Goal: Information Seeking & Learning: Learn about a topic

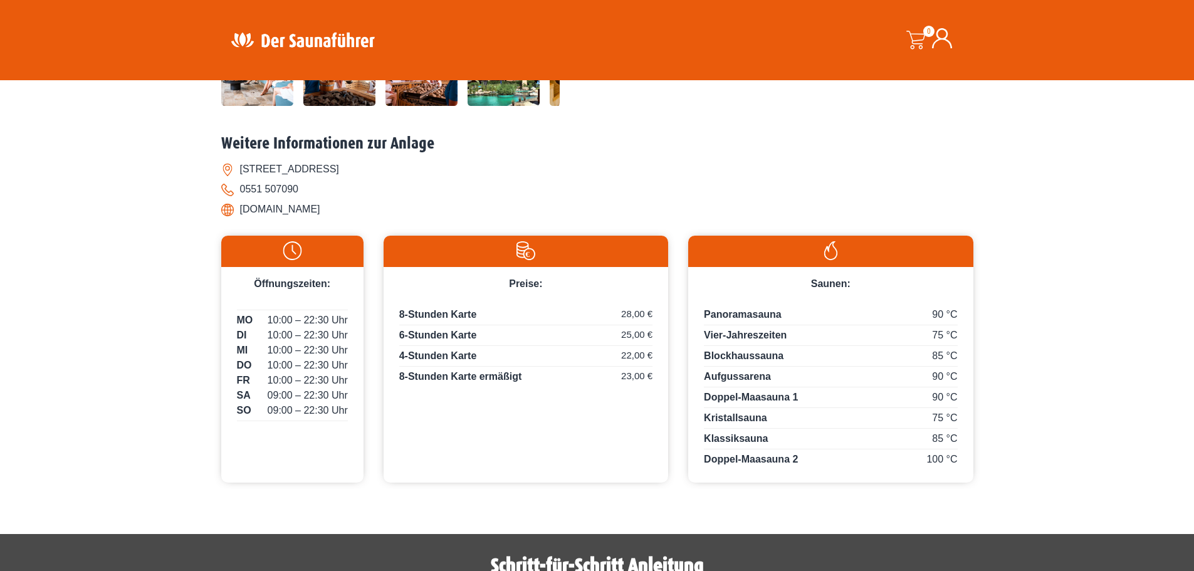
scroll to position [467, 0]
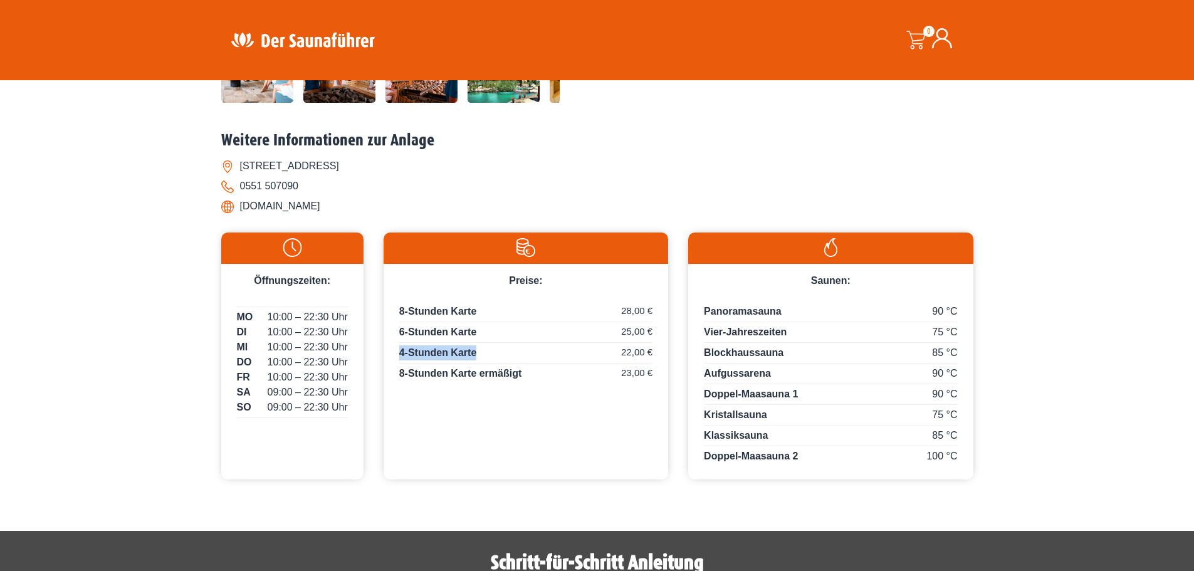
drag, startPoint x: 399, startPoint y: 353, endPoint x: 510, endPoint y: 360, distance: 110.5
click at [510, 360] on p "4-Stunden Karte 22,00 €" at bounding box center [525, 354] width 253 height 18
click at [496, 385] on div "8-Stunden Karte 28,00 € 6-Stunden Karte 25,00 € 4-Stunden Karte 22,00 € 8-Stund…" at bounding box center [526, 346] width 285 height 117
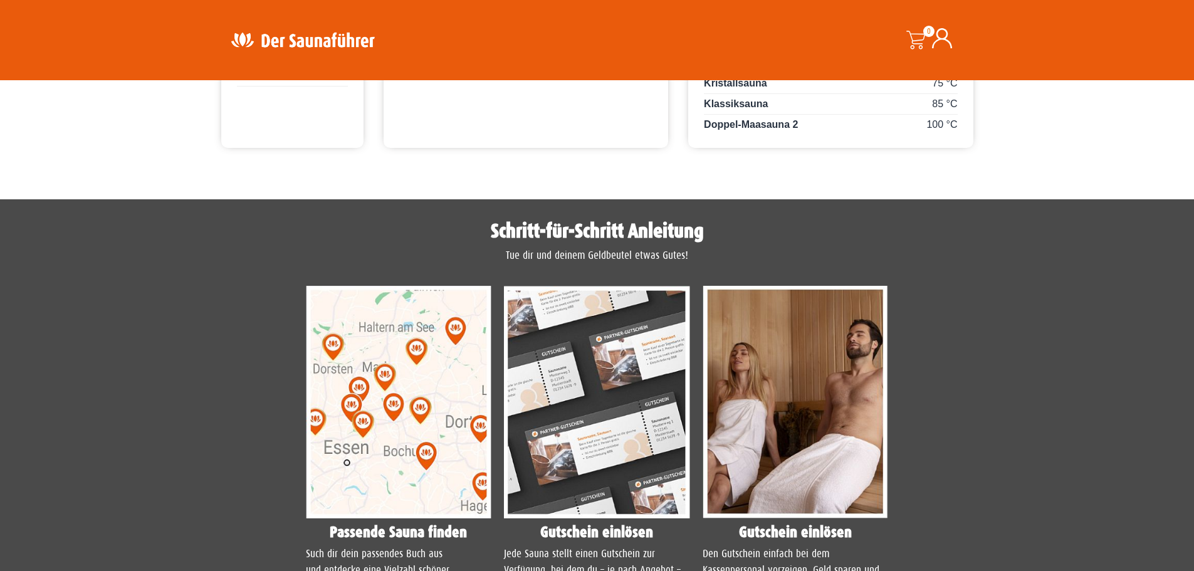
scroll to position [530, 0]
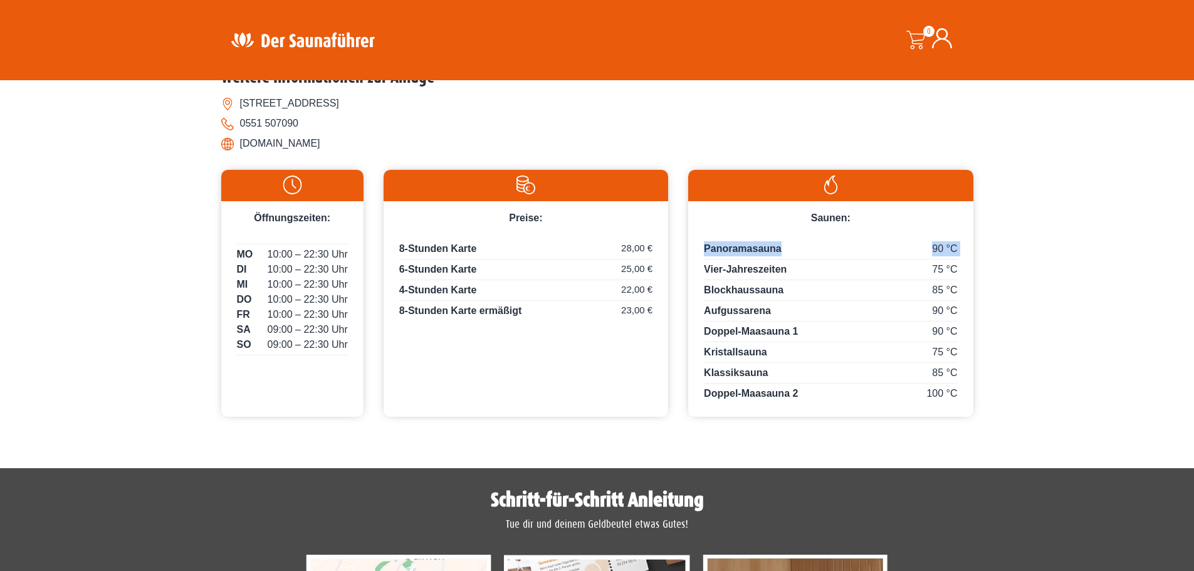
drag, startPoint x: 958, startPoint y: 247, endPoint x: 924, endPoint y: 246, distance: 33.9
click at [924, 246] on div "90 °C Panoramasauna 75 °C Vier-Jahreszeiten 85 °C Blockhaussauna 90 °C Aufgussa…" at bounding box center [830, 321] width 285 height 191
click at [1048, 247] on div "Startseite » [GEOGRAPHIC_DATA] – Badeparadies Eiswiese [GEOGRAPHIC_DATA] – Bade…" at bounding box center [597, 7] width 1194 height 859
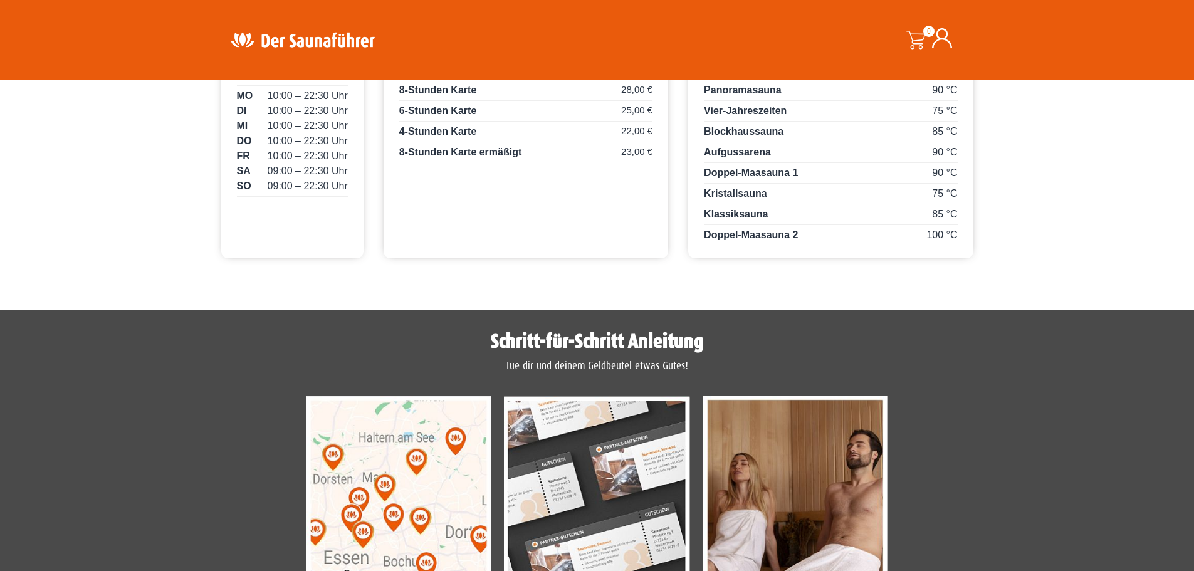
scroll to position [718, 0]
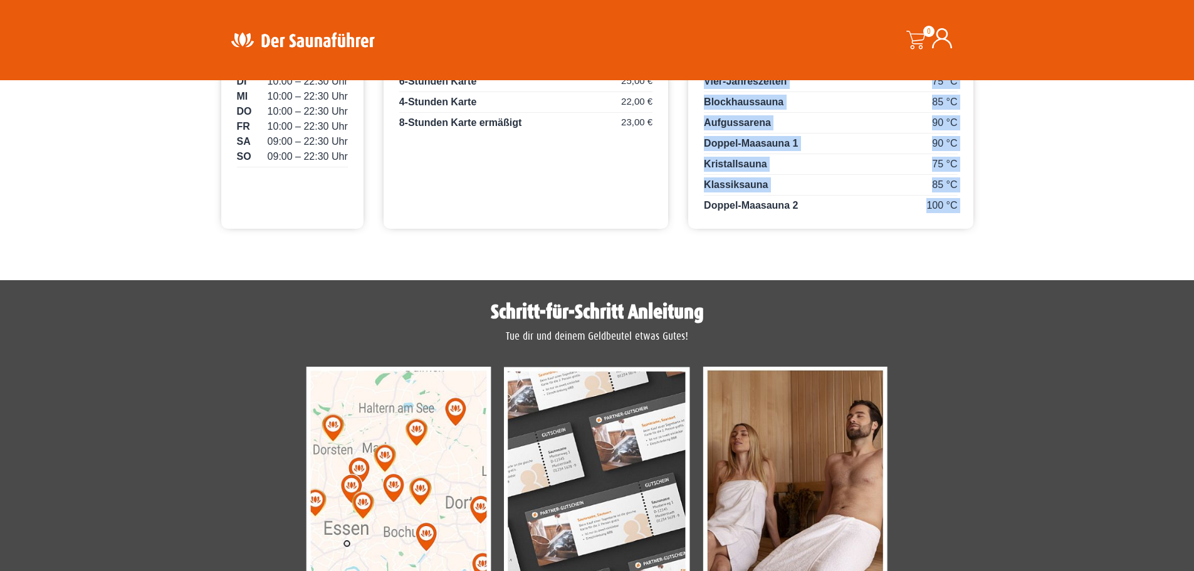
drag, startPoint x: 704, startPoint y: 202, endPoint x: 925, endPoint y: 197, distance: 220.7
click at [925, 197] on div "90 °C Panoramasauna 75 °C Vier-Jahreszeiten 85 °C Blockhaussauna 90 °C Aufgussa…" at bounding box center [830, 133] width 285 height 191
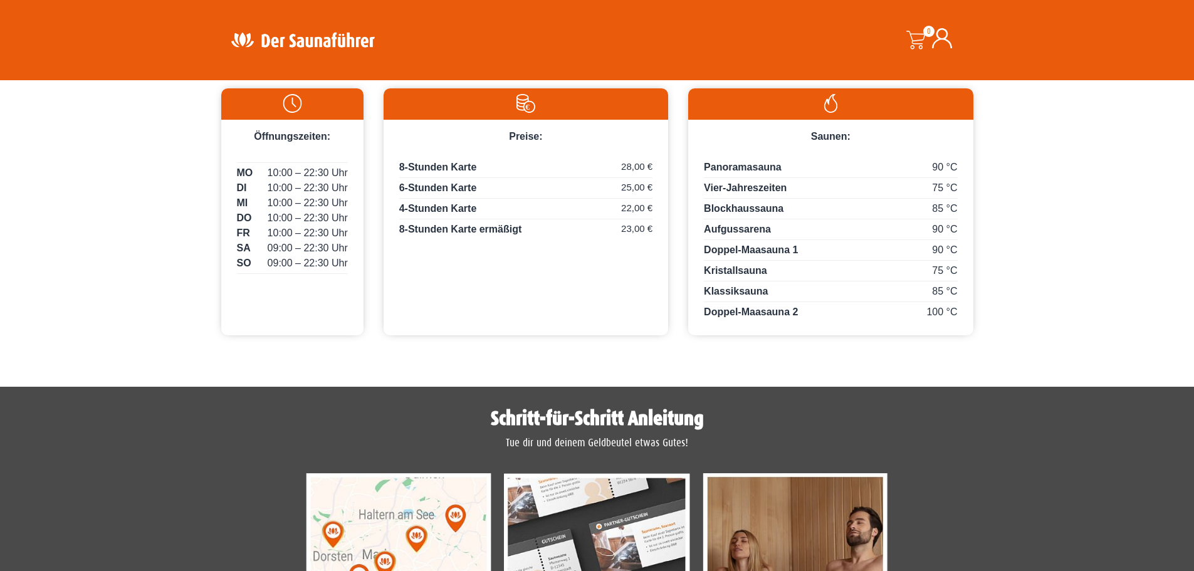
scroll to position [530, 0]
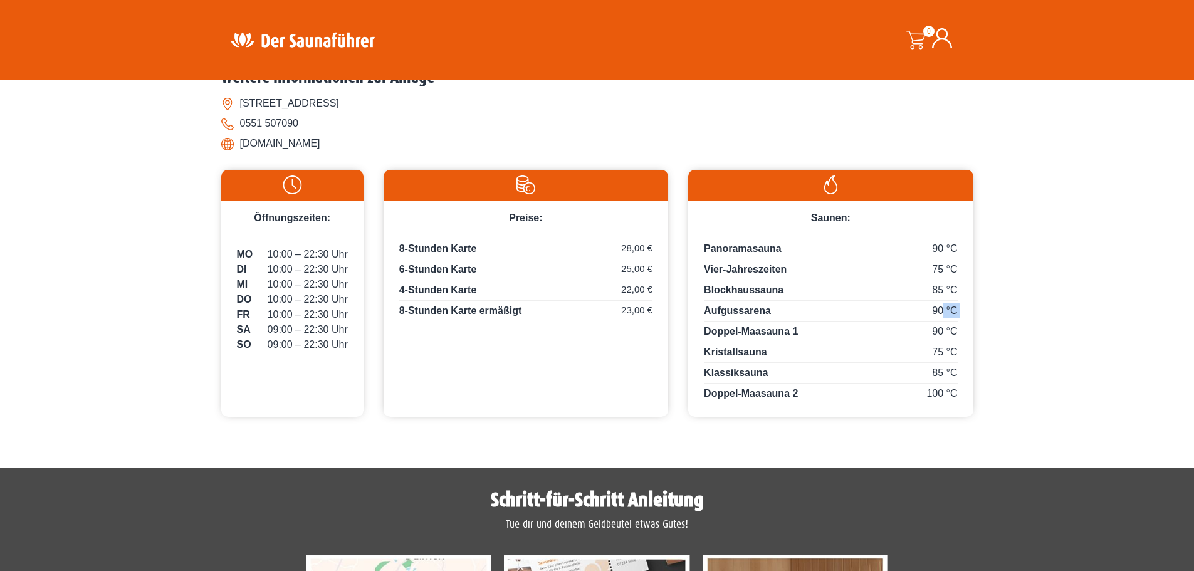
drag, startPoint x: 706, startPoint y: 310, endPoint x: 946, endPoint y: 303, distance: 240.2
click at [941, 308] on div "90 °C Aufgussarena" at bounding box center [830, 312] width 253 height 18
click at [1052, 255] on div "Startseite » [GEOGRAPHIC_DATA] – Badeparadies Eiswiese [GEOGRAPHIC_DATA] – Bade…" at bounding box center [597, 7] width 1194 height 859
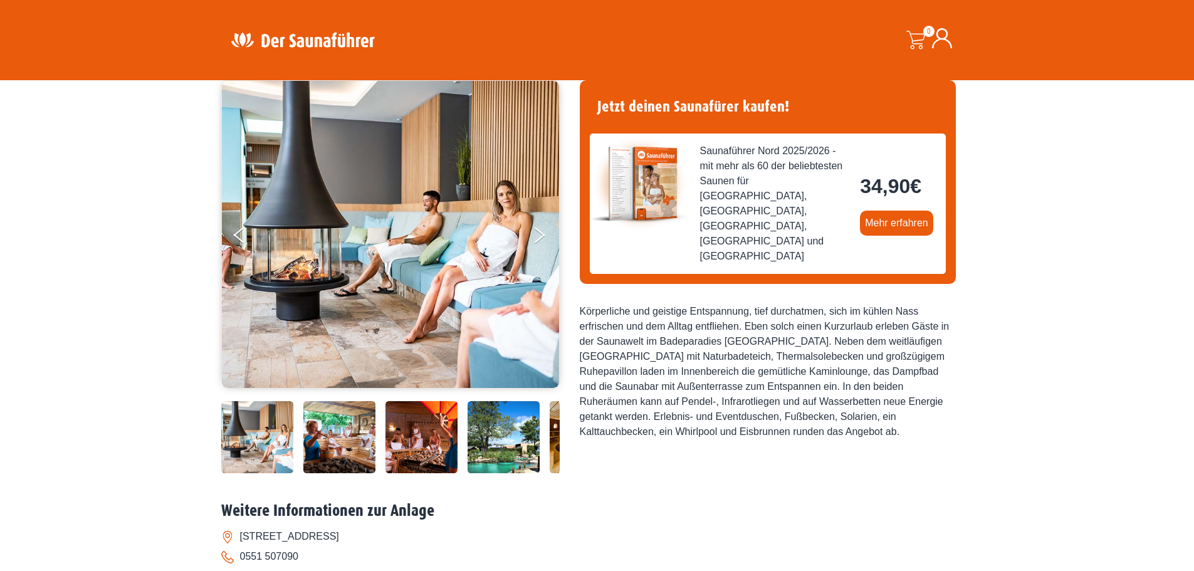
scroll to position [313, 0]
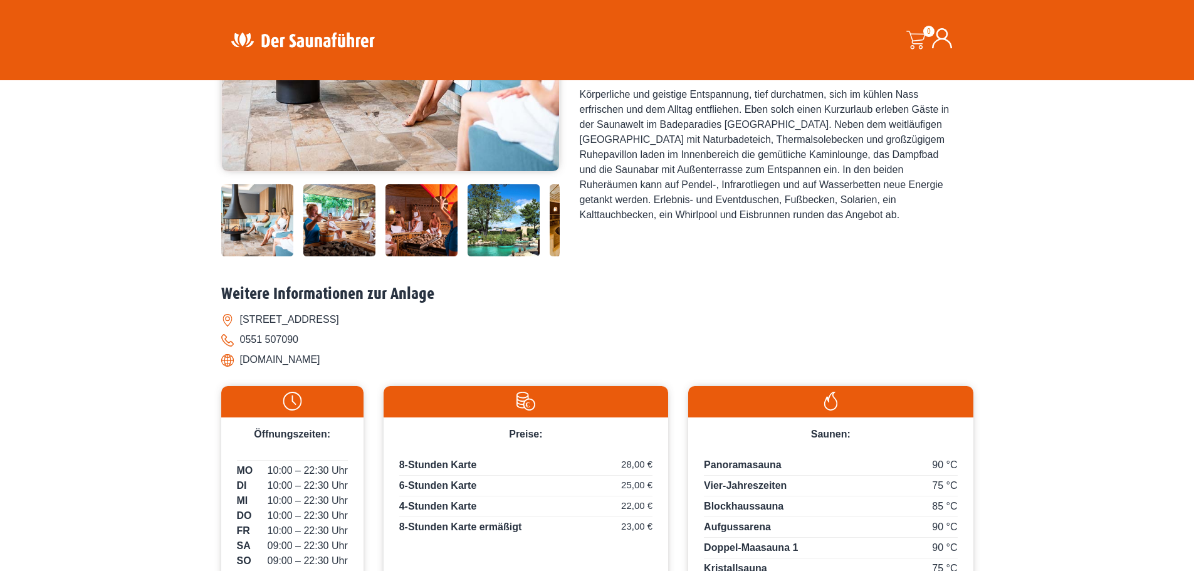
click at [327, 209] on img at bounding box center [339, 220] width 72 height 72
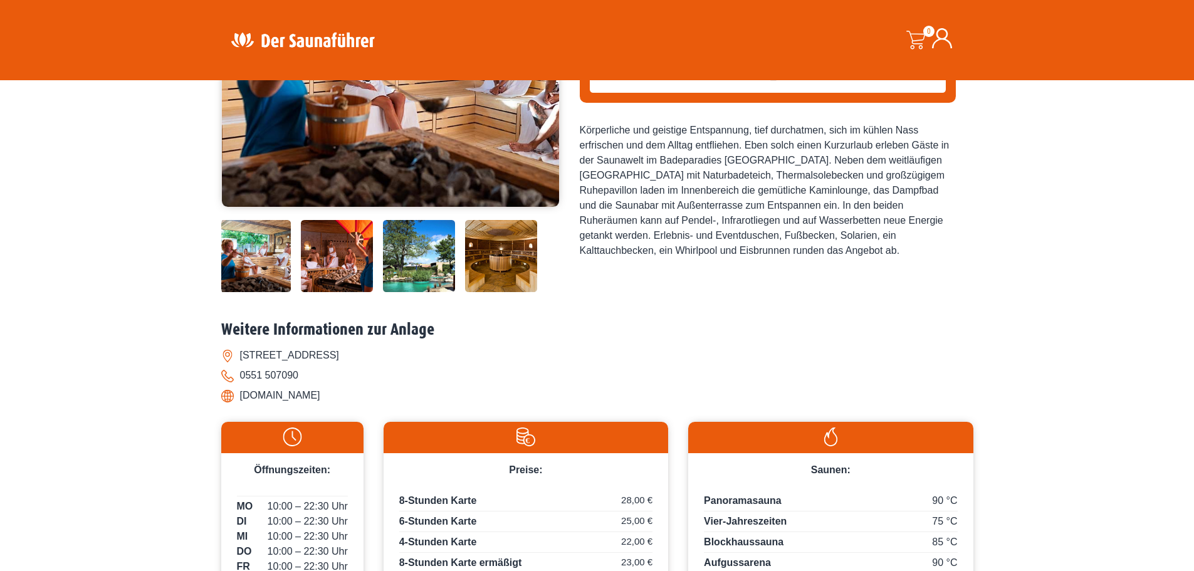
scroll to position [63, 0]
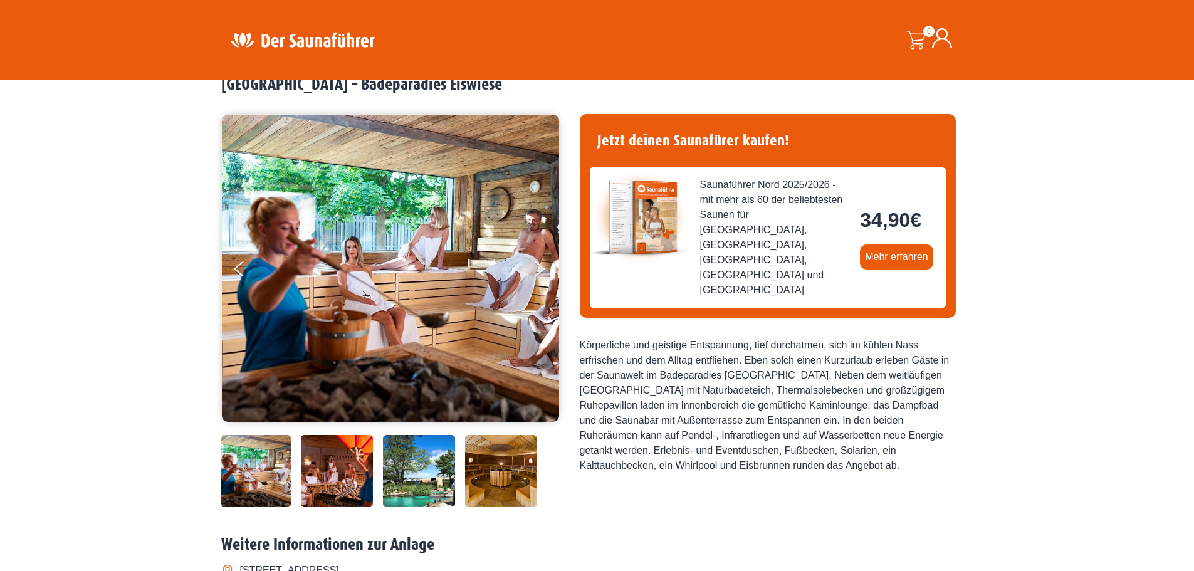
click at [340, 452] on img at bounding box center [337, 471] width 72 height 72
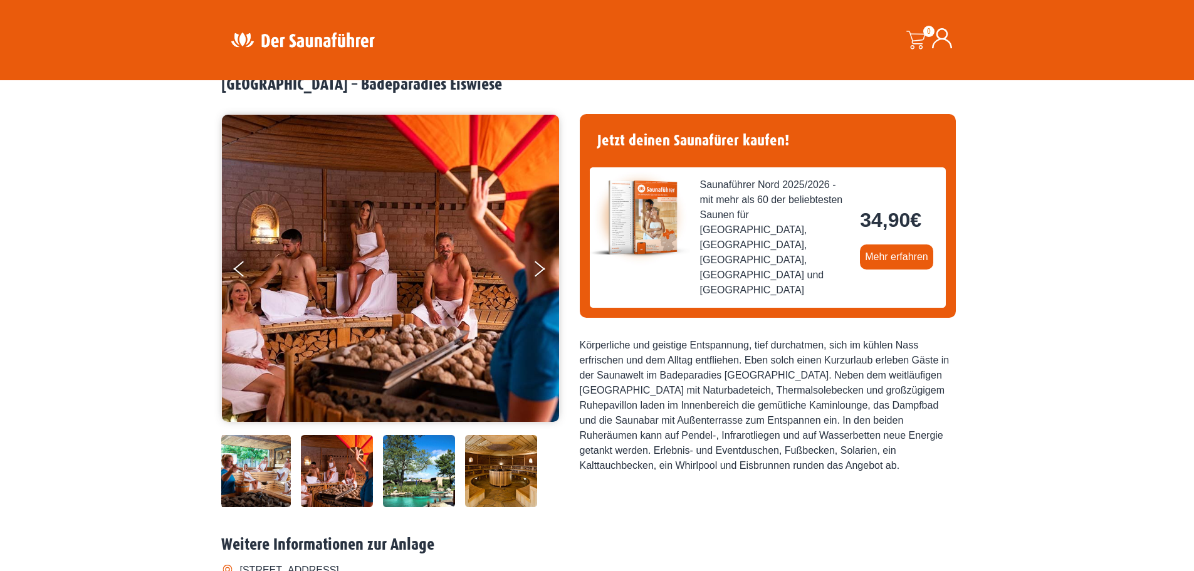
click at [404, 457] on img at bounding box center [419, 471] width 72 height 72
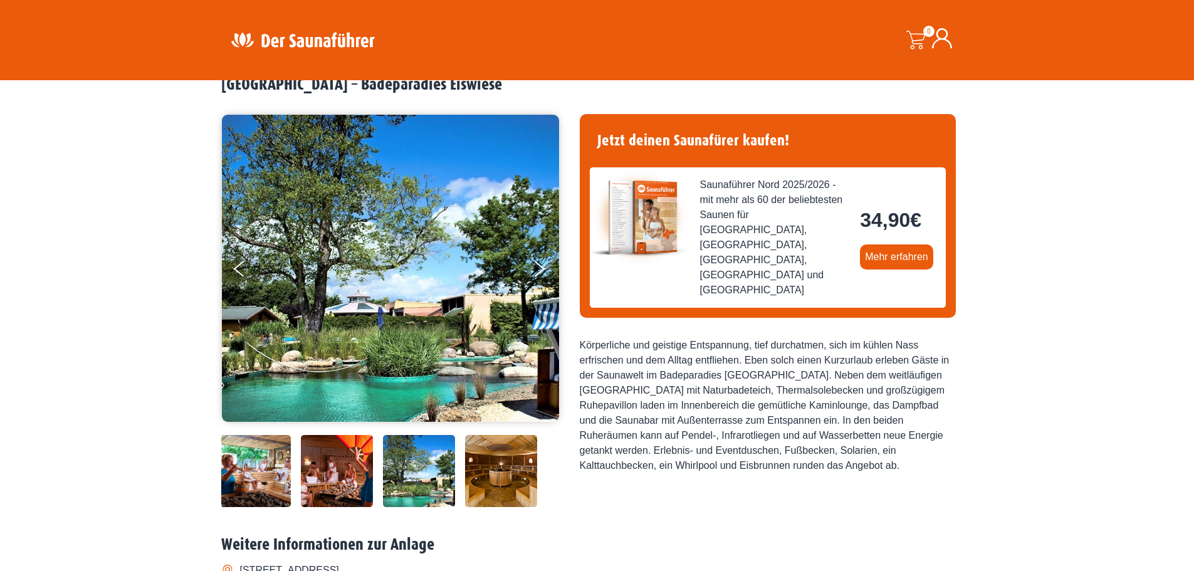
click at [513, 463] on img at bounding box center [501, 471] width 72 height 72
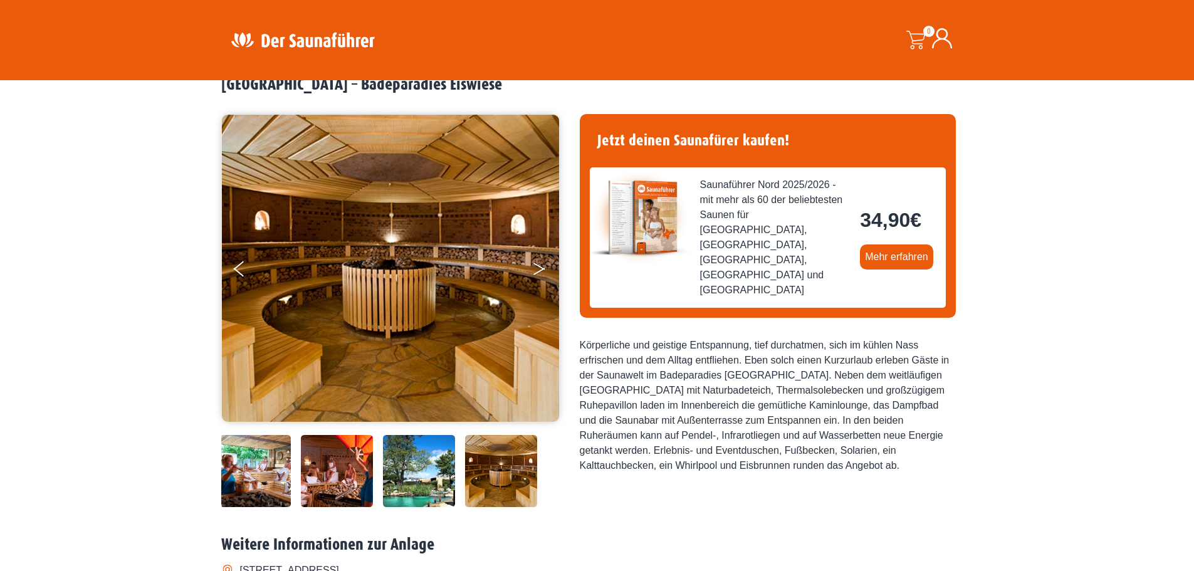
click at [534, 258] on button "Next" at bounding box center [547, 271] width 31 height 31
click at [539, 266] on icon "Next" at bounding box center [538, 267] width 11 height 8
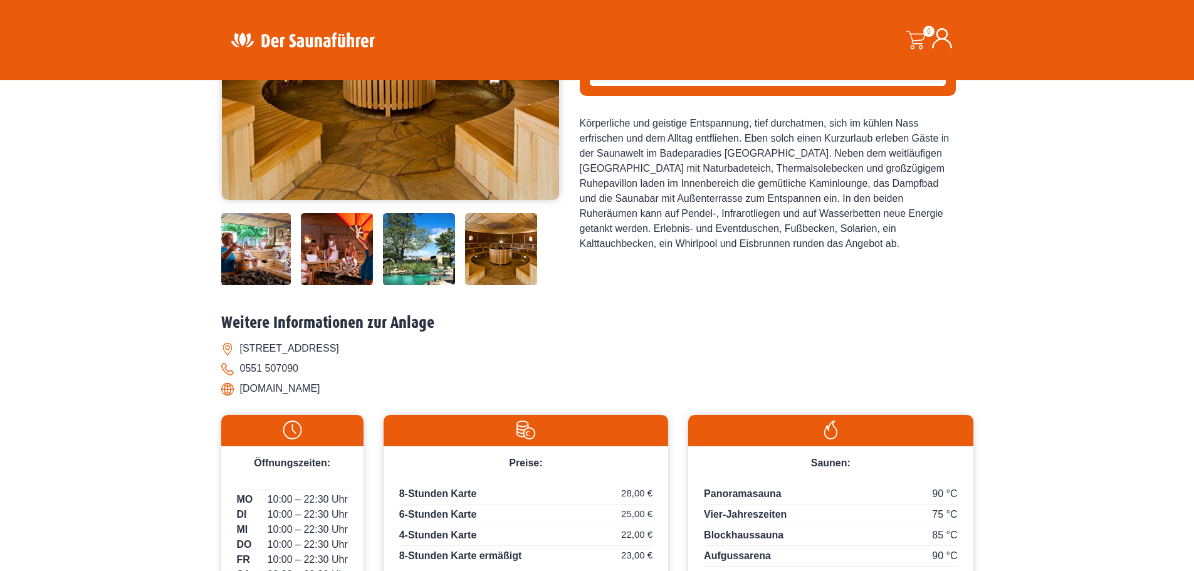
scroll to position [391, 0]
